Goal: Task Accomplishment & Management: Use online tool/utility

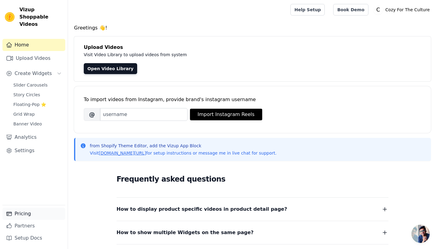
click at [23, 211] on link "Pricing" at bounding box center [33, 213] width 63 height 12
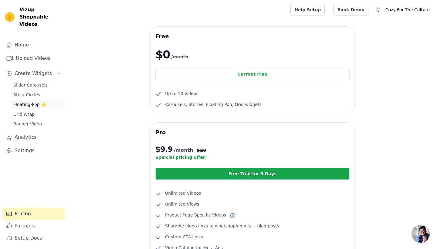
click at [32, 101] on span "Floating-Pop ⭐" at bounding box center [29, 104] width 33 height 6
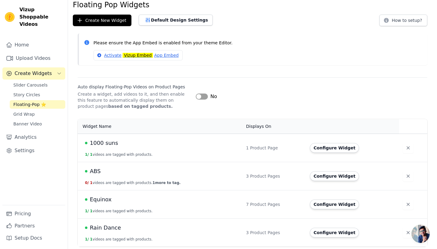
scroll to position [24, 0]
click at [340, 203] on button "Configure Widget" at bounding box center [334, 204] width 49 height 10
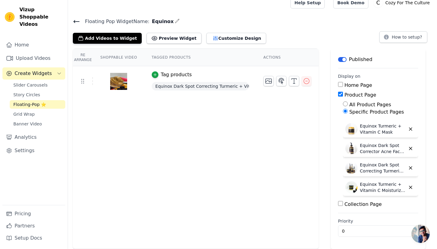
scroll to position [7, 0]
click at [352, 167] on img at bounding box center [351, 168] width 12 height 12
click at [366, 166] on p "Equinox Dark Spot Correcting Turmeric + Vitamin C Bundle Set" at bounding box center [382, 168] width 45 height 12
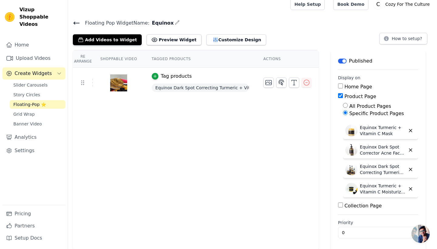
scroll to position [5, 0]
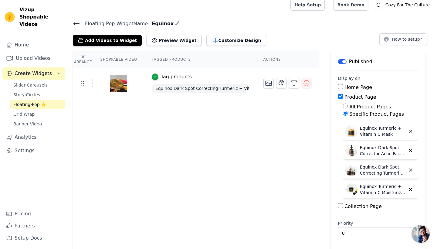
click at [356, 167] on img at bounding box center [351, 170] width 12 height 12
click at [353, 168] on img at bounding box center [351, 170] width 12 height 12
click at [371, 172] on p "Equinox Dark Spot Correcting Turmeric + Vitamin C Bundle Set" at bounding box center [382, 170] width 45 height 12
click at [360, 166] on p "Equinox Dark Spot Correcting Turmeric + Vitamin C Bundle Set" at bounding box center [382, 170] width 45 height 12
drag, startPoint x: 360, startPoint y: 166, endPoint x: 400, endPoint y: 172, distance: 40.6
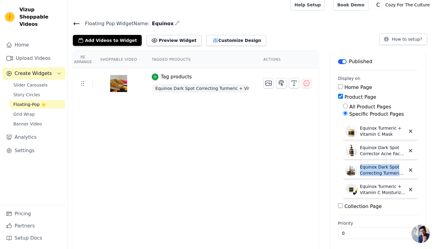
click at [400, 172] on p "Equinox Dark Spot Correcting Turmeric + Vitamin C Bundle Set" at bounding box center [382, 170] width 45 height 12
copy p "Equinox Dark Spot Correcting Turmeric"
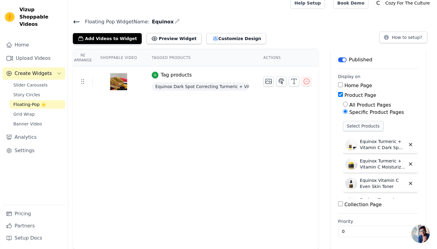
scroll to position [0, 0]
click at [376, 127] on button "Select Products" at bounding box center [363, 126] width 41 height 10
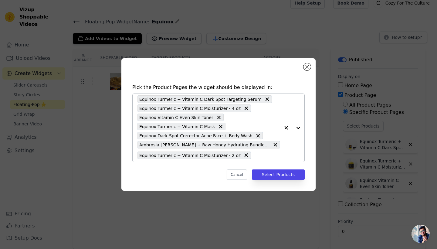
click at [298, 128] on div at bounding box center [292, 128] width 24 height 68
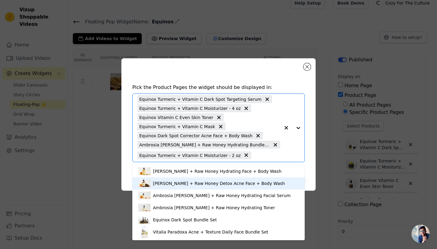
scroll to position [932, 0]
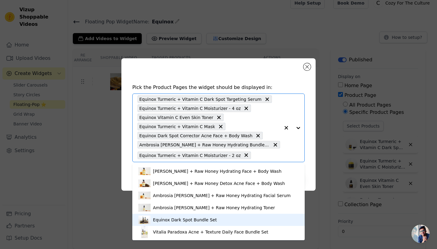
click at [207, 216] on div "Equinox Dark Spot Bundle Set" at bounding box center [185, 219] width 64 height 6
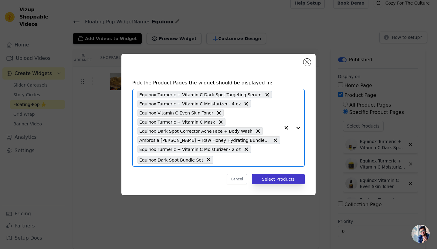
click at [272, 176] on button "Select Products" at bounding box center [278, 179] width 53 height 10
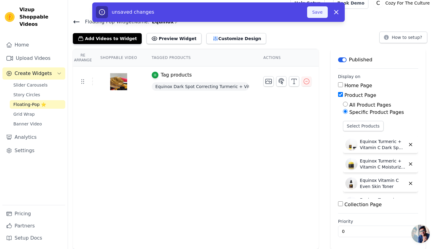
click at [317, 15] on button "Save" at bounding box center [317, 12] width 21 height 12
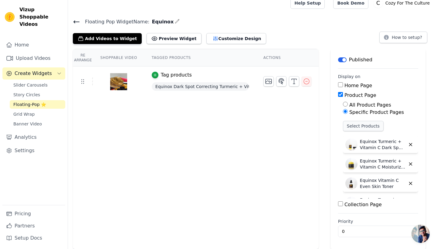
click at [364, 126] on button "Select Products" at bounding box center [363, 126] width 41 height 10
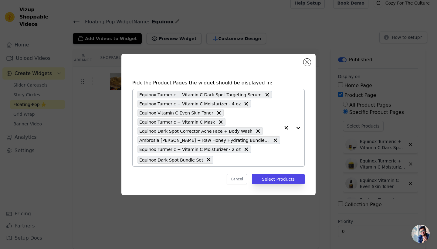
click at [273, 139] on icon at bounding box center [275, 140] width 4 height 4
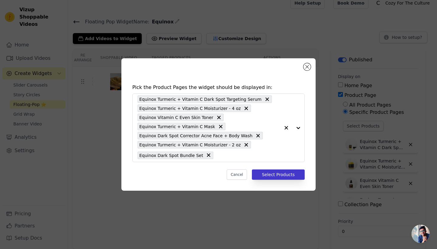
click at [276, 172] on button "Select Products" at bounding box center [278, 174] width 53 height 10
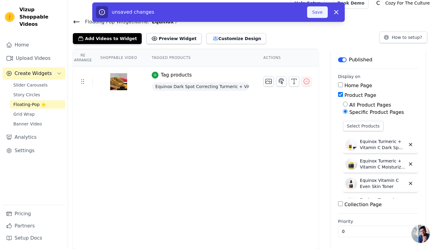
click at [313, 14] on button "Save" at bounding box center [317, 12] width 21 height 12
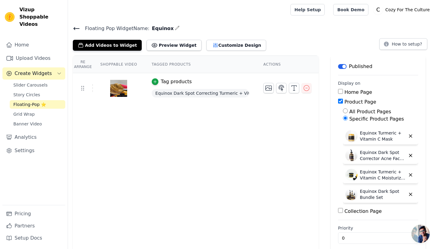
scroll to position [73, 0]
click at [76, 27] on icon at bounding box center [76, 28] width 7 height 7
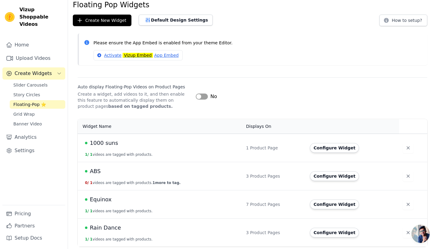
scroll to position [24, 0]
click at [327, 233] on button "Configure Widget" at bounding box center [334, 233] width 49 height 10
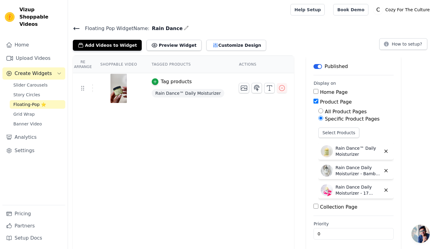
click at [75, 27] on icon at bounding box center [76, 28] width 7 height 7
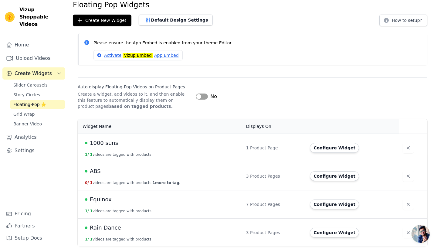
scroll to position [24, 0]
click at [119, 22] on button "Create New Widget" at bounding box center [102, 21] width 59 height 12
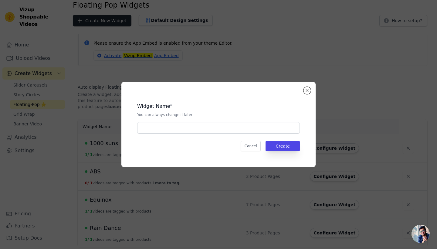
scroll to position [0, 0]
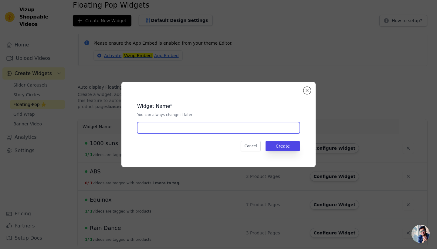
click at [179, 126] on input "text" at bounding box center [218, 128] width 162 height 12
type input "Vitalia Paradoxa"
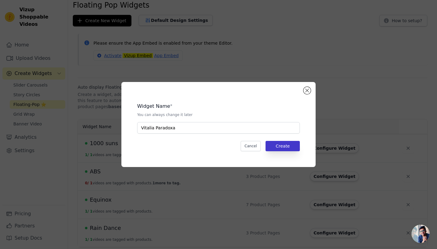
click at [282, 147] on button "Create" at bounding box center [282, 146] width 34 height 10
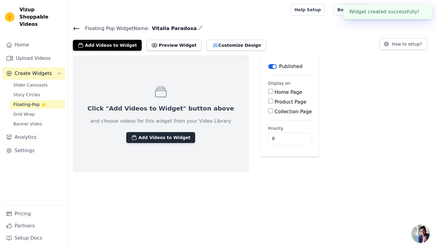
click at [150, 136] on button "Add Videos to Widget" at bounding box center [160, 137] width 69 height 11
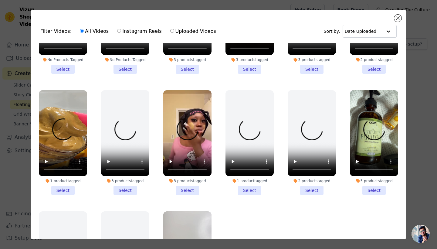
scroll to position [77, 0]
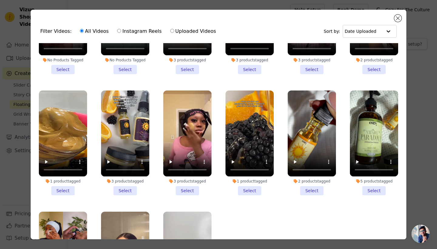
click at [371, 190] on li "5 products tagged Select" at bounding box center [374, 142] width 48 height 105
click at [0, 0] on input "5 products tagged Select" at bounding box center [0, 0] width 0 height 0
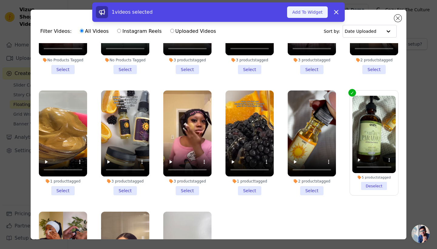
click at [301, 9] on button "Add To Widget" at bounding box center [307, 12] width 41 height 12
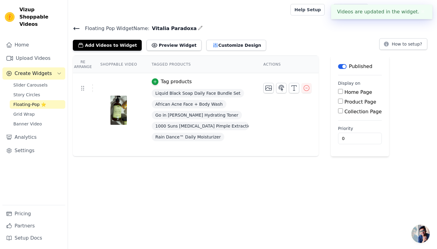
click at [351, 103] on label "Product Page" at bounding box center [360, 102] width 32 height 6
click at [343, 103] on input "Product Page" at bounding box center [340, 101] width 5 height 5
checkbox input "true"
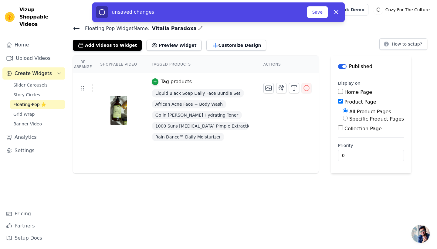
click at [351, 118] on label "Specific Product Pages" at bounding box center [376, 119] width 55 height 6
click at [347, 118] on input "Specific Product Pages" at bounding box center [345, 117] width 5 height 5
radio input "true"
click at [353, 134] on button "Select Products" at bounding box center [363, 132] width 41 height 10
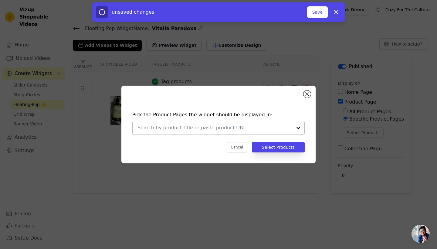
click at [252, 127] on input "text" at bounding box center [214, 127] width 155 height 7
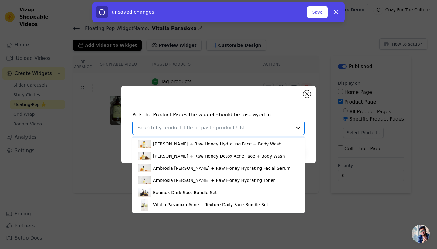
scroll to position [932, 0]
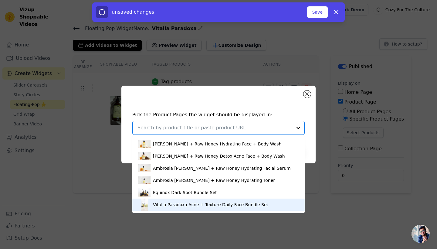
click at [204, 206] on div "Vitalia Paradoxa Acne + Texture Daily Face Bundle Set" at bounding box center [210, 204] width 115 height 6
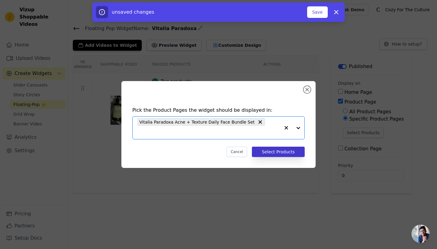
click at [283, 147] on button "Select Products" at bounding box center [278, 151] width 53 height 10
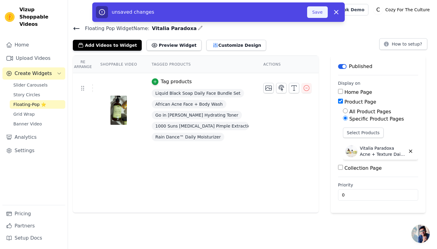
click at [322, 10] on button "Save" at bounding box center [317, 12] width 21 height 12
